Goal: Communication & Community: Answer question/provide support

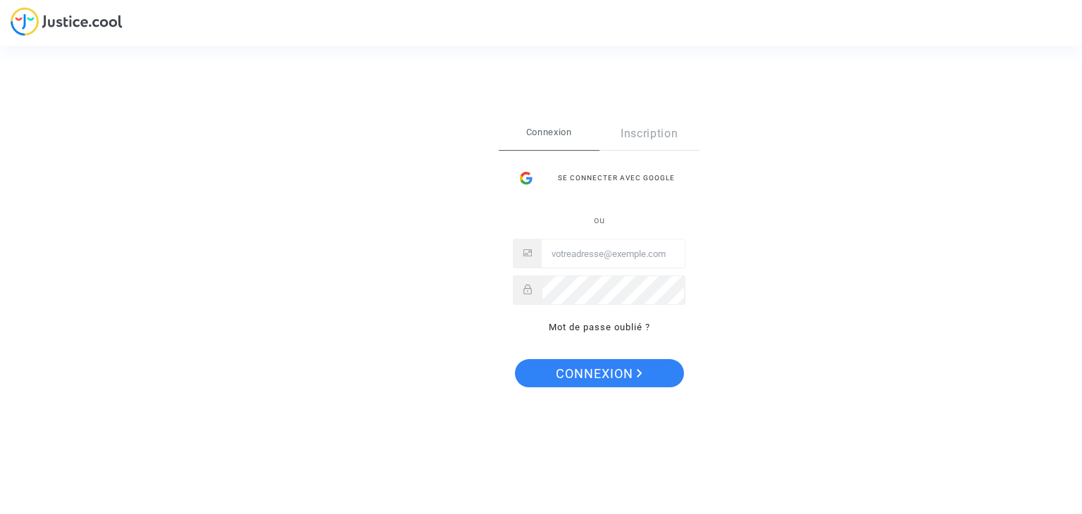
click at [629, 174] on div "Se connecter avec Google" at bounding box center [599, 178] width 173 height 28
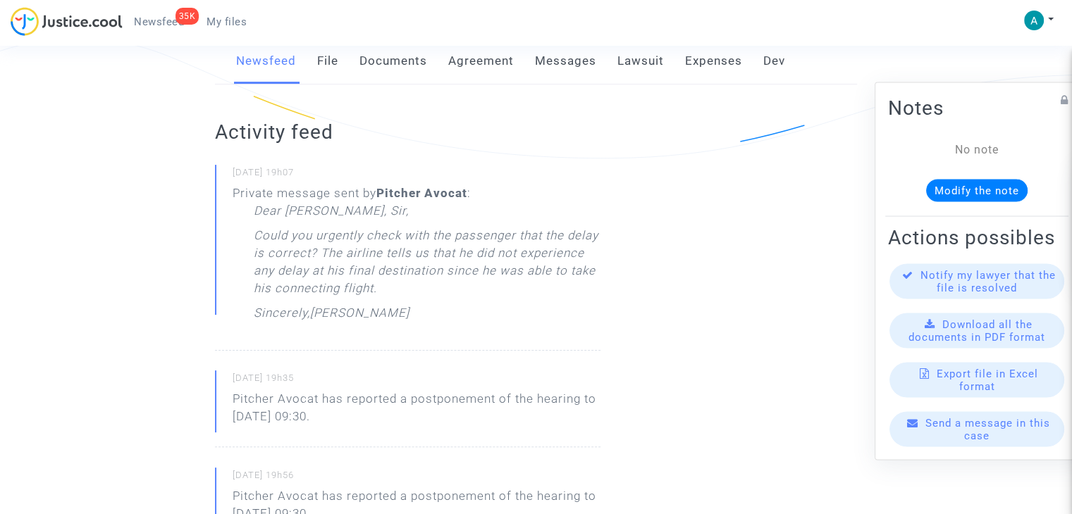
scroll to position [282, 0]
click at [965, 443] on span "Send a message in this case" at bounding box center [987, 429] width 125 height 25
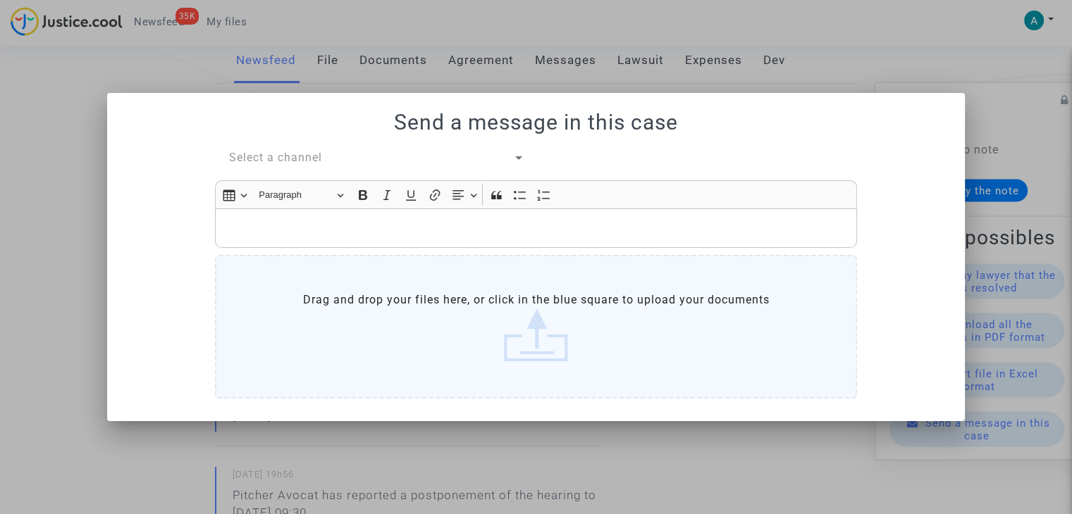
click at [302, 155] on span "Select a channel" at bounding box center [275, 157] width 93 height 13
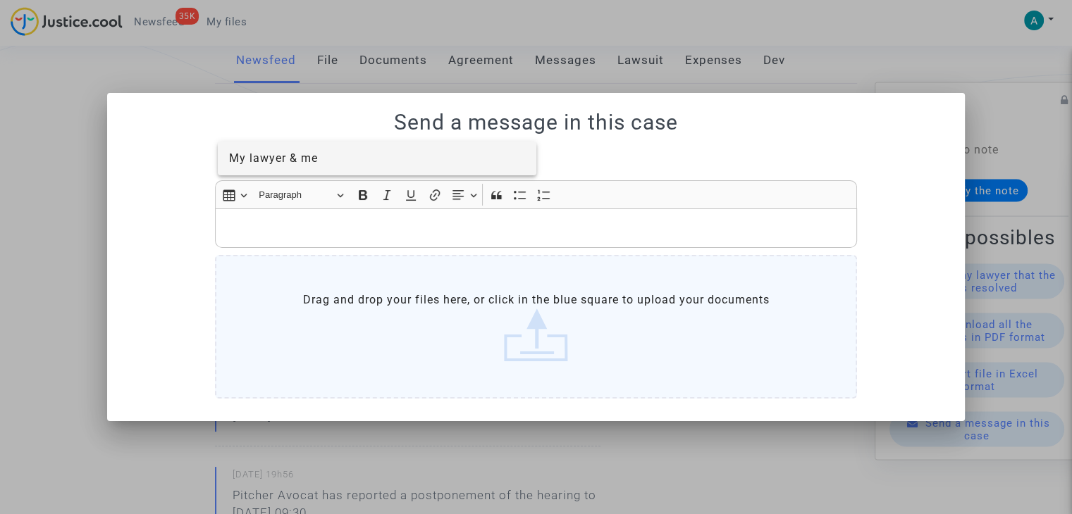
click at [310, 156] on span "My lawyer & me" at bounding box center [273, 158] width 89 height 13
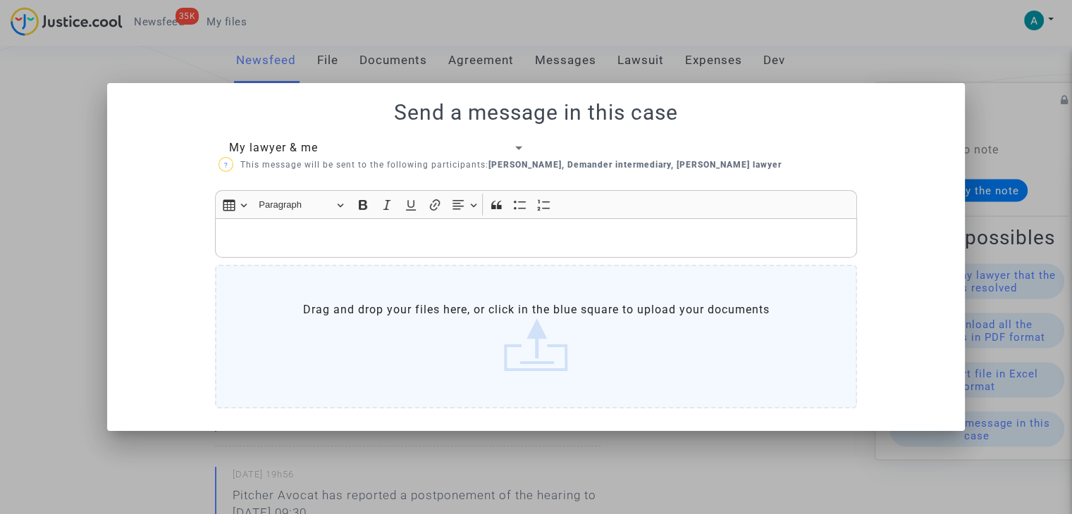
click at [295, 225] on div "Rich Text Editor, main" at bounding box center [536, 237] width 642 height 39
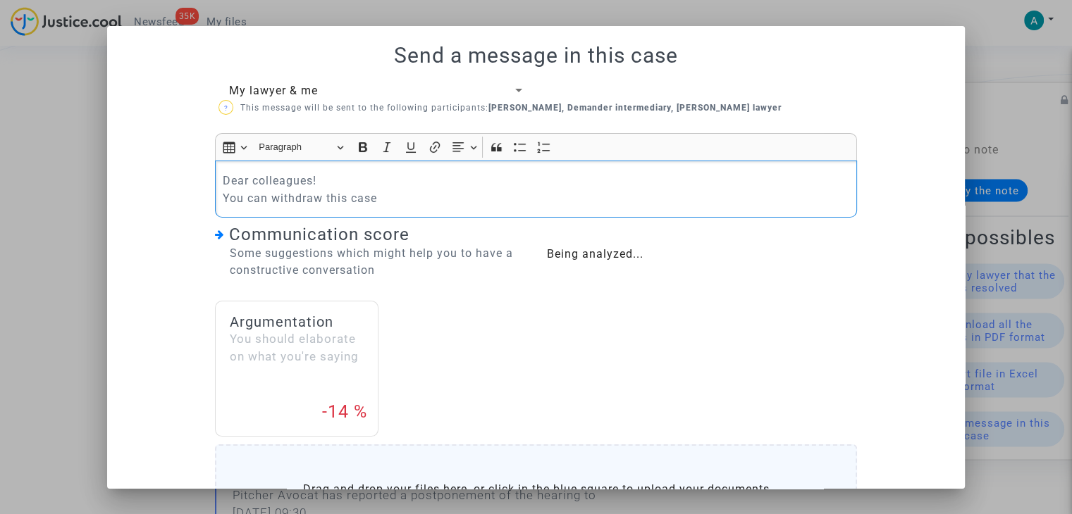
scroll to position [163, 0]
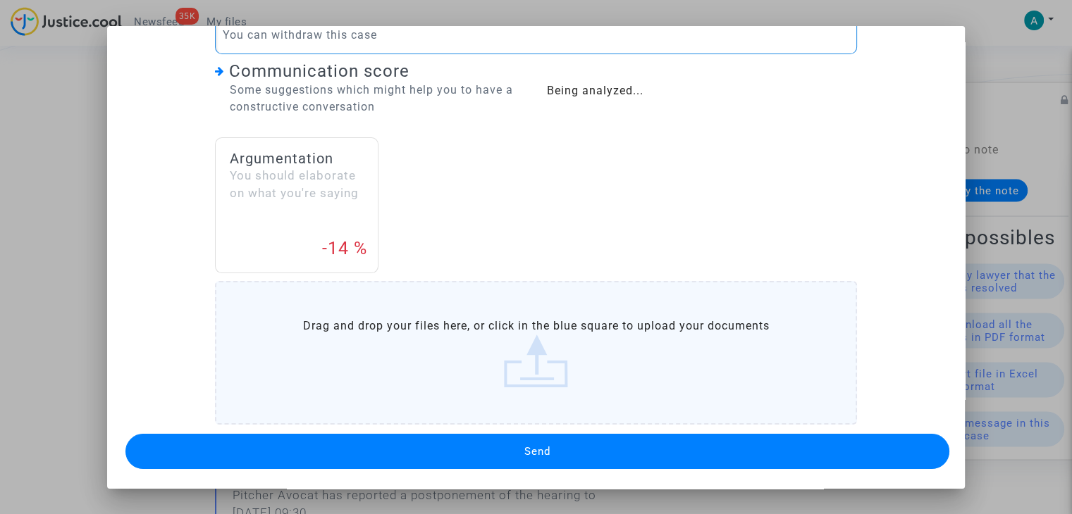
click at [512, 443] on button "Send" at bounding box center [537, 451] width 824 height 35
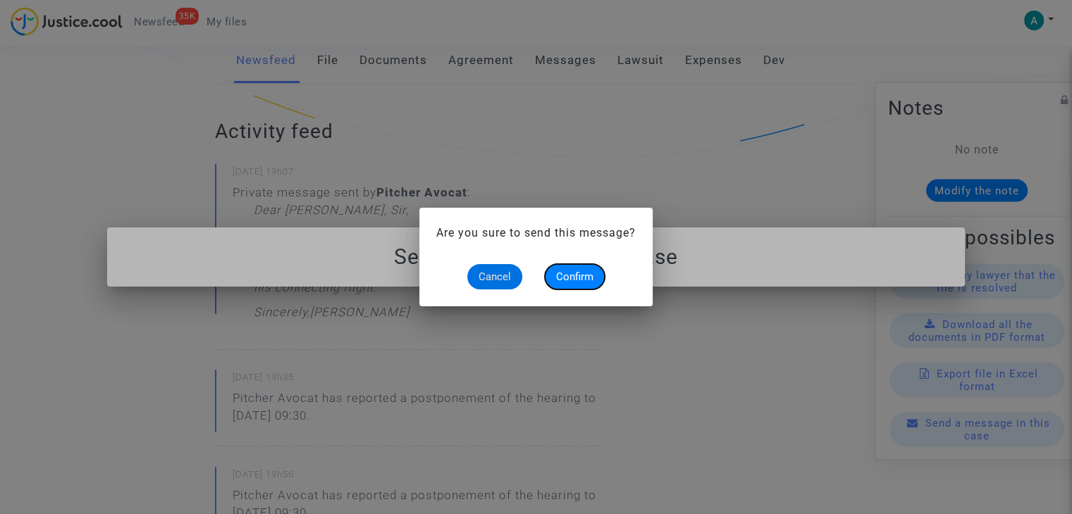
click at [576, 271] on span "Confirm" at bounding box center [574, 277] width 37 height 13
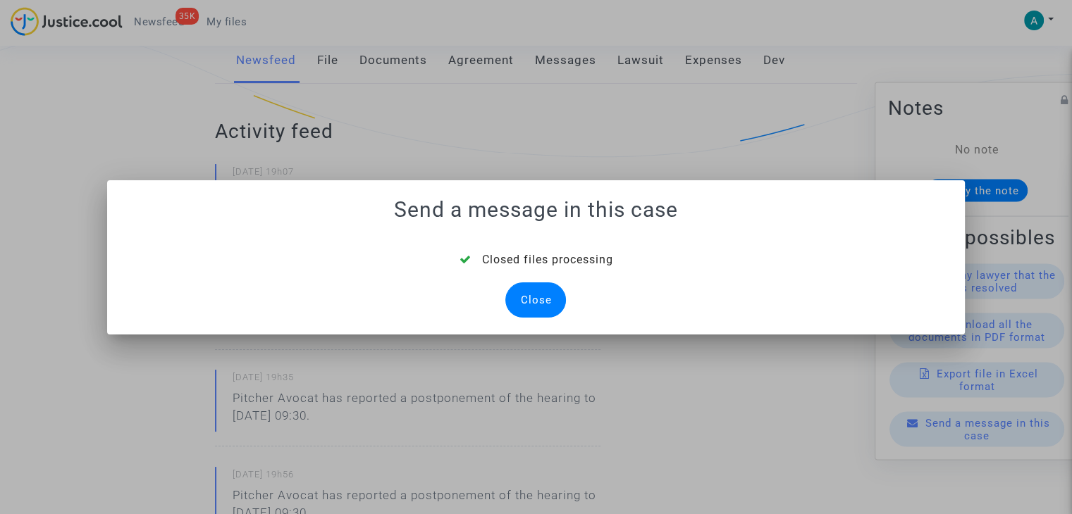
click at [527, 299] on div "Close" at bounding box center [535, 300] width 61 height 35
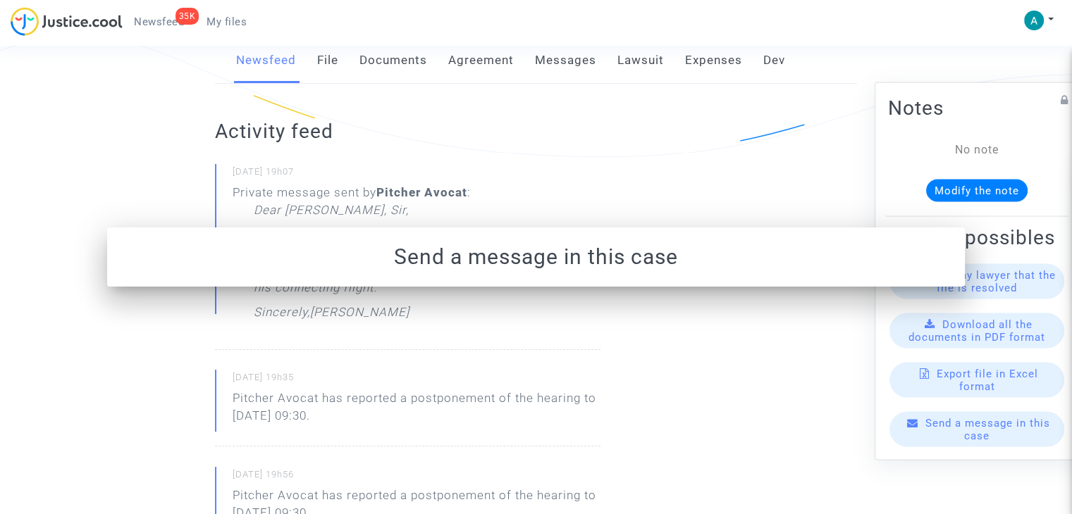
scroll to position [282, 0]
